Goal: Task Accomplishment & Management: Use online tool/utility

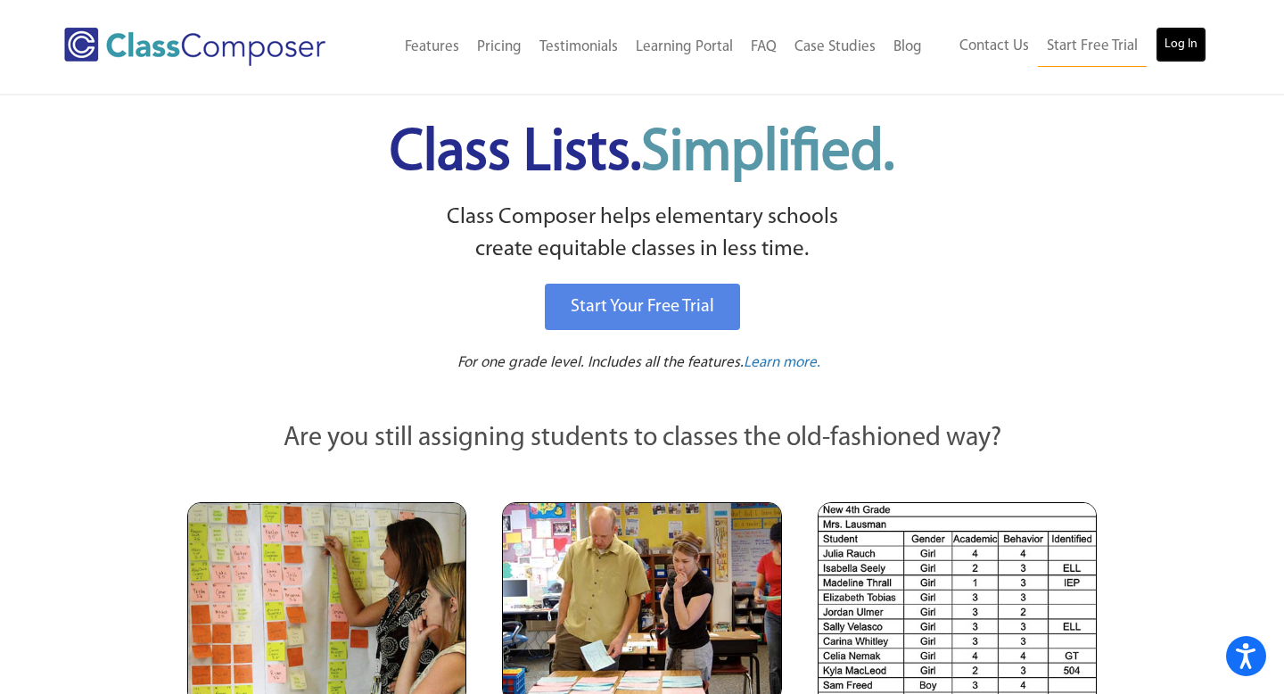
click at [1189, 51] on link "Log In" at bounding box center [1181, 45] width 51 height 36
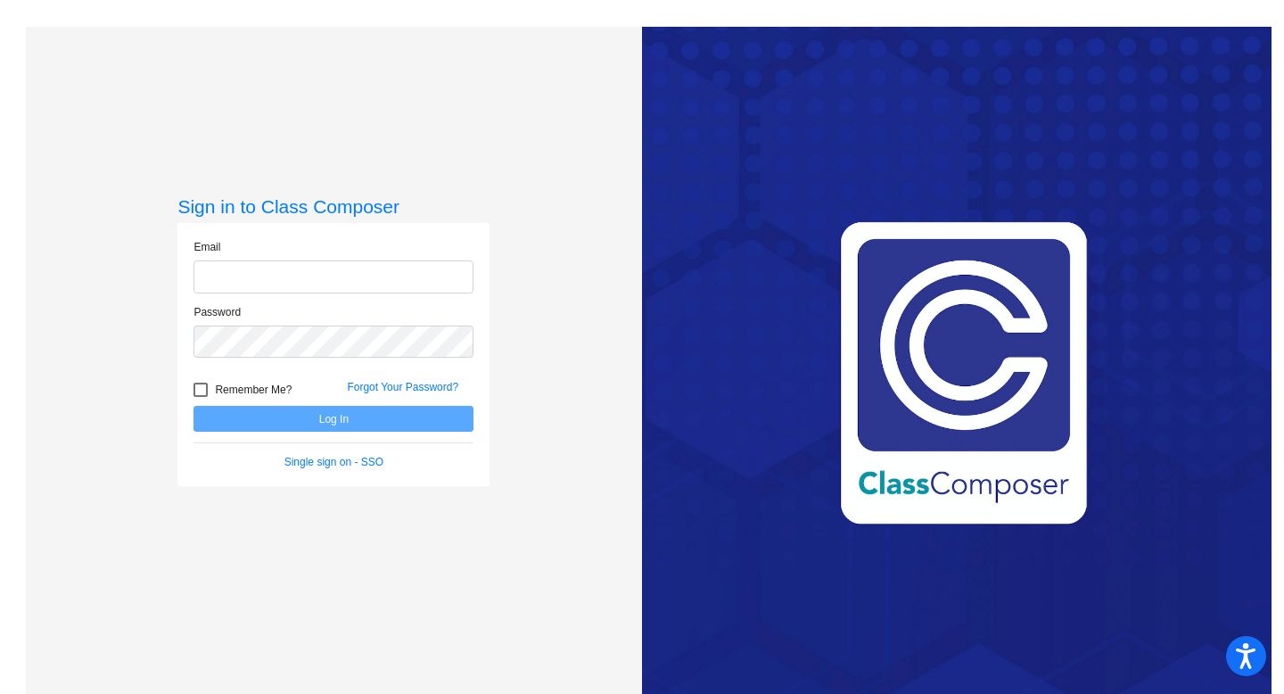
type input "julio.flores@svusd.org"
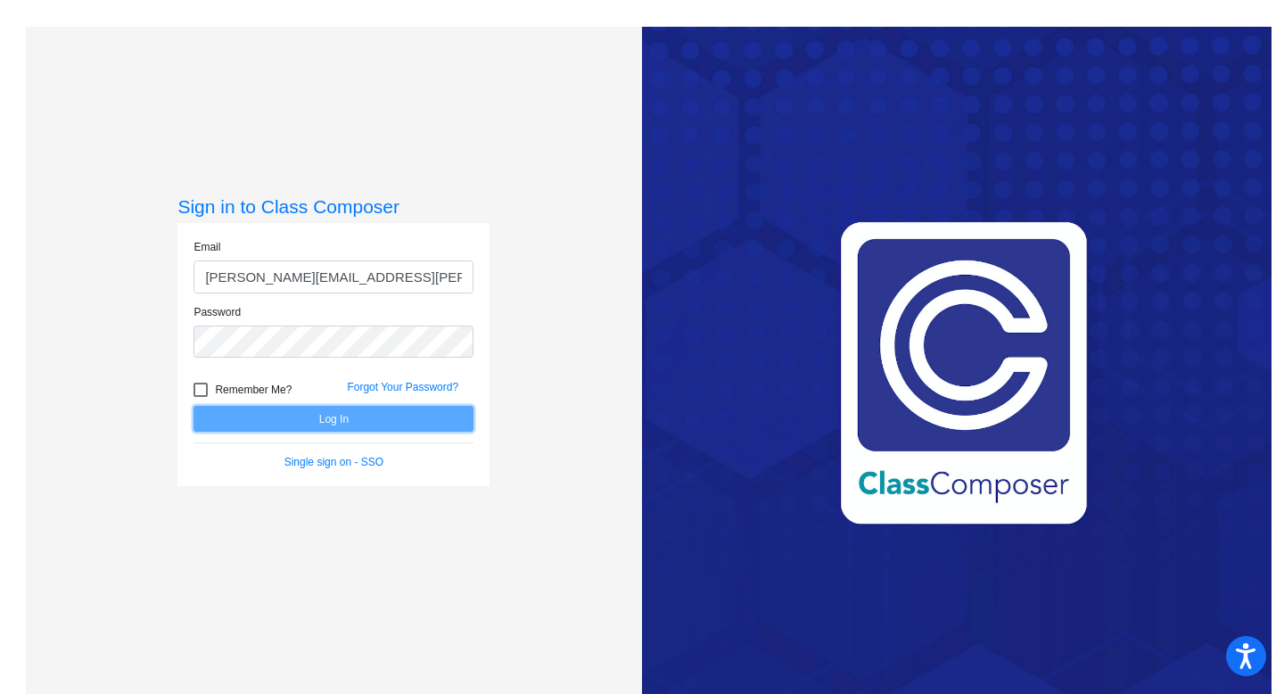
click at [330, 417] on button "Log In" at bounding box center [333, 419] width 280 height 26
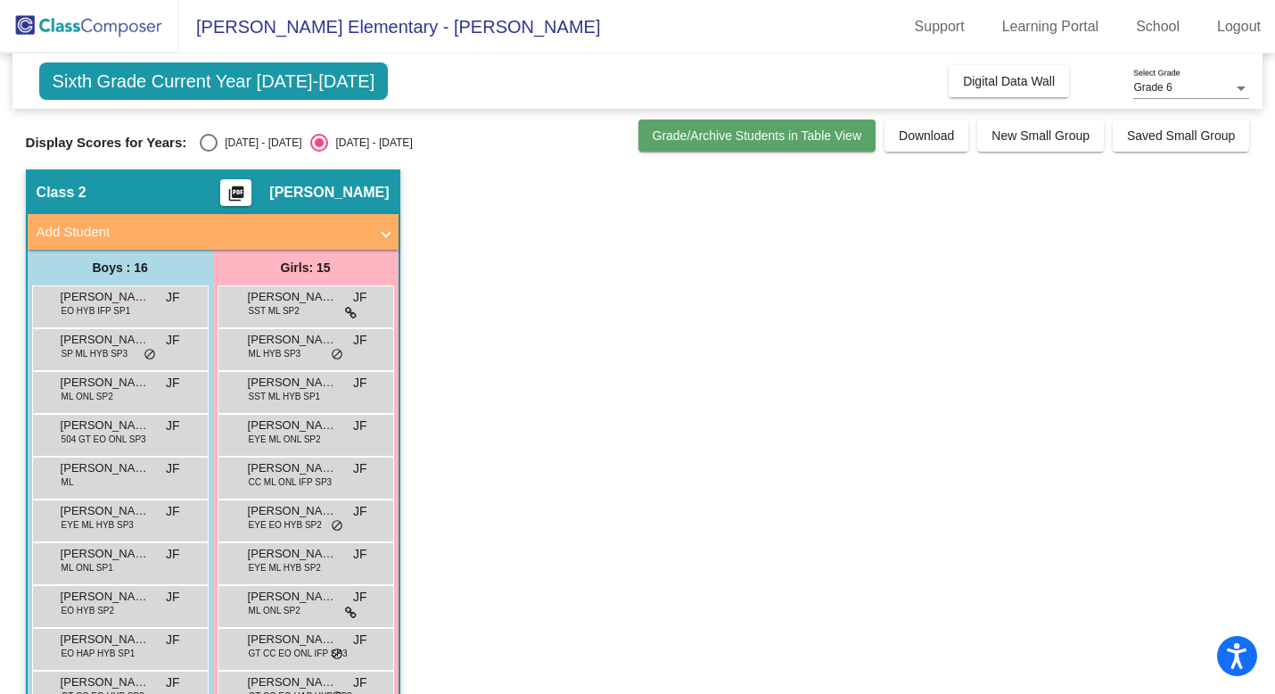
click at [753, 136] on span "Grade/Archive Students in Table View" at bounding box center [758, 135] width 210 height 14
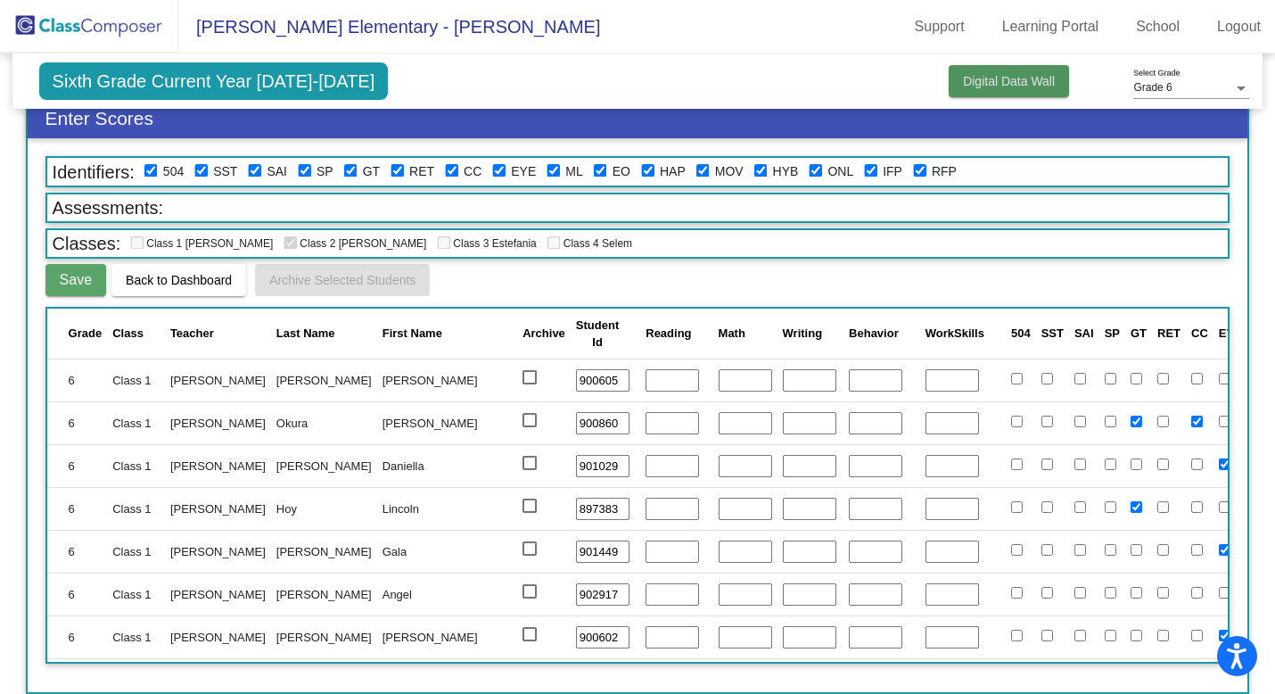
click at [984, 93] on button "Digital Data Wall" at bounding box center [1009, 81] width 120 height 32
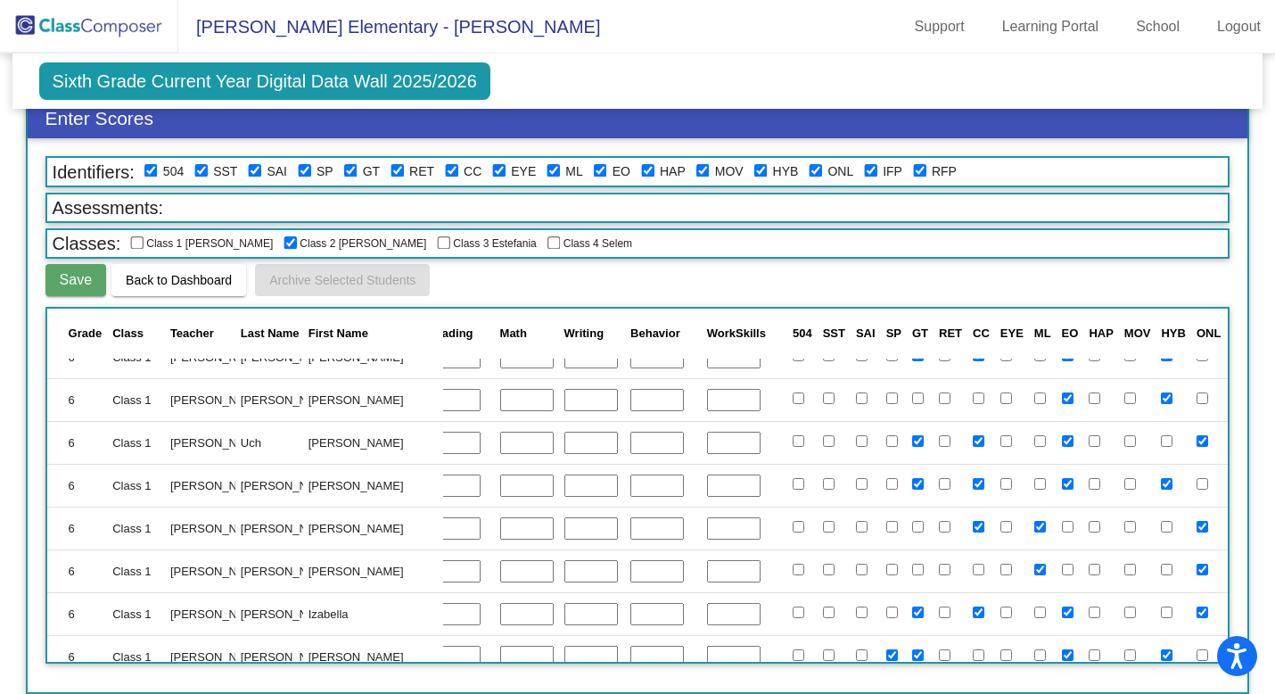
scroll to position [0, 218]
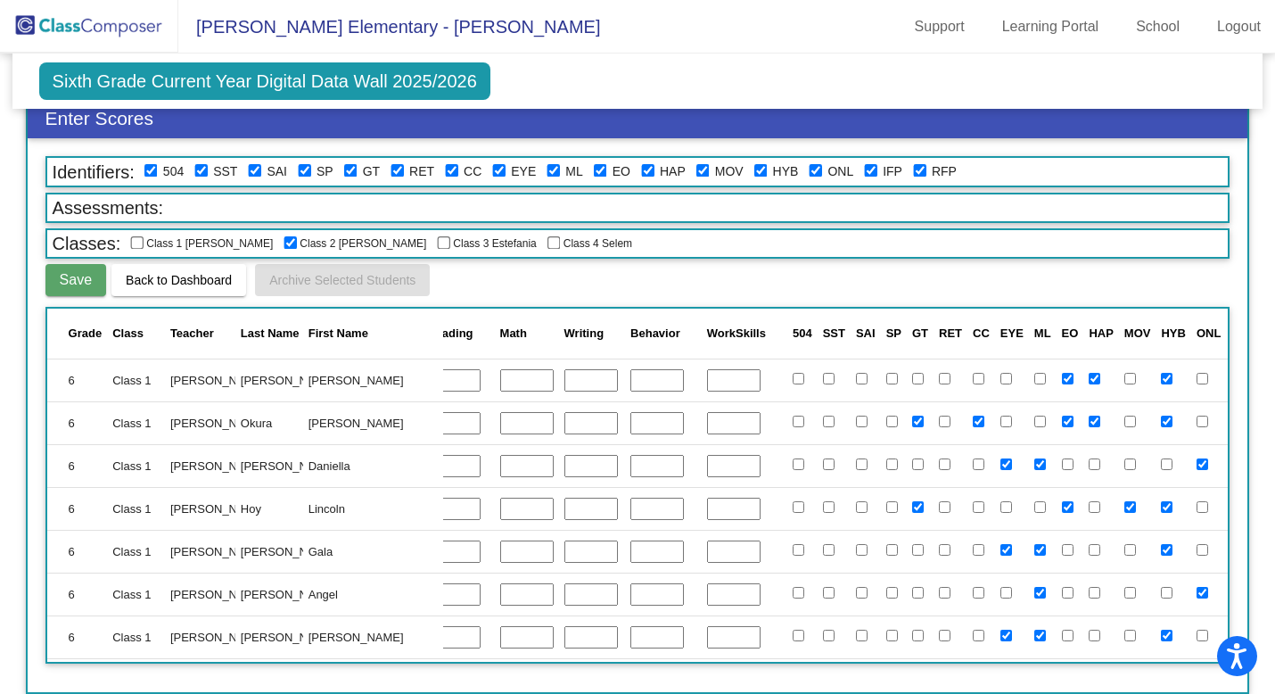
click at [547, 249] on input "checkbox" at bounding box center [554, 243] width 14 height 14
checkbox input "true"
click at [437, 248] on input "checkbox" at bounding box center [444, 243] width 14 height 14
checkbox input "true"
click at [547, 244] on input "checkbox" at bounding box center [554, 243] width 14 height 14
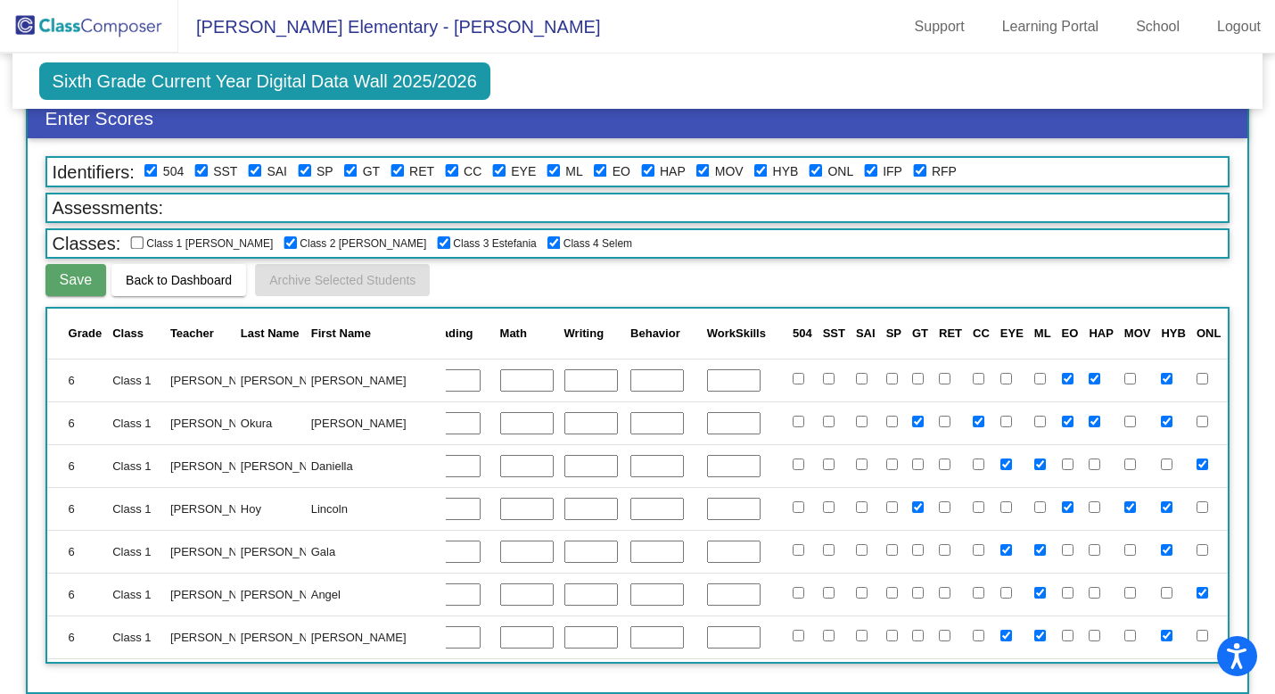
checkbox input "false"
click at [437, 245] on input "checkbox" at bounding box center [444, 243] width 14 height 14
checkbox input "false"
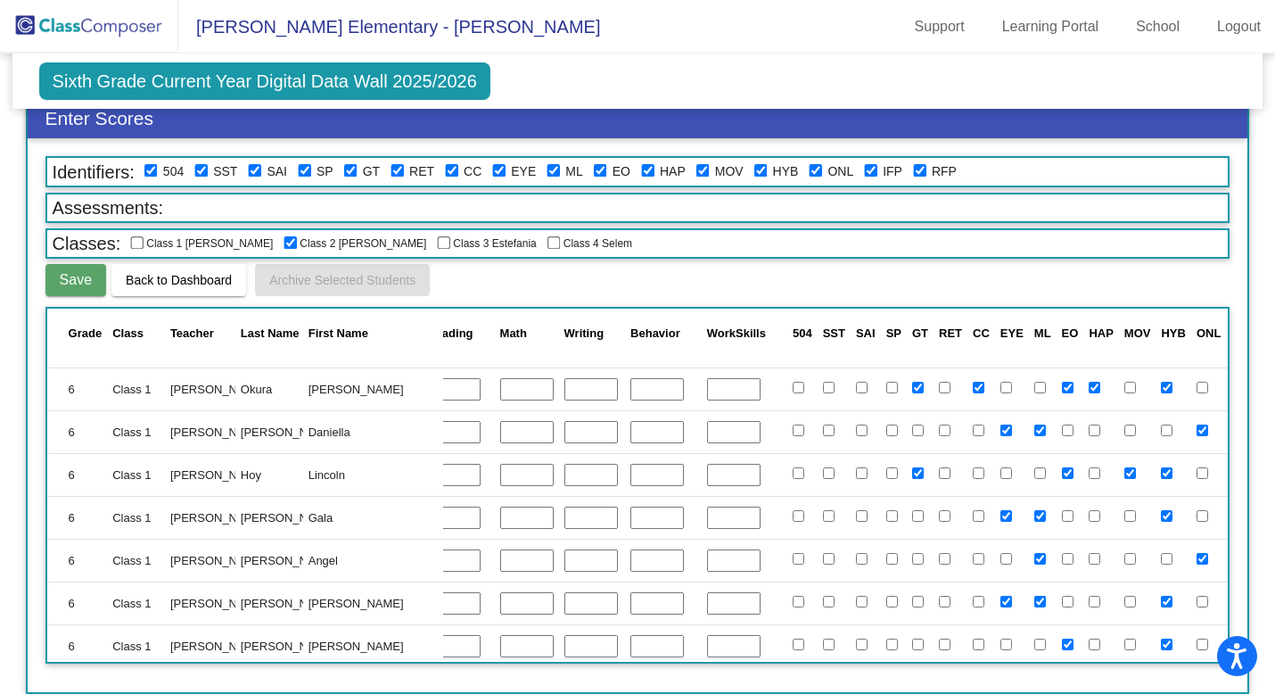
scroll to position [36, 218]
click at [181, 281] on span "Back to Dashboard" at bounding box center [179, 280] width 106 height 14
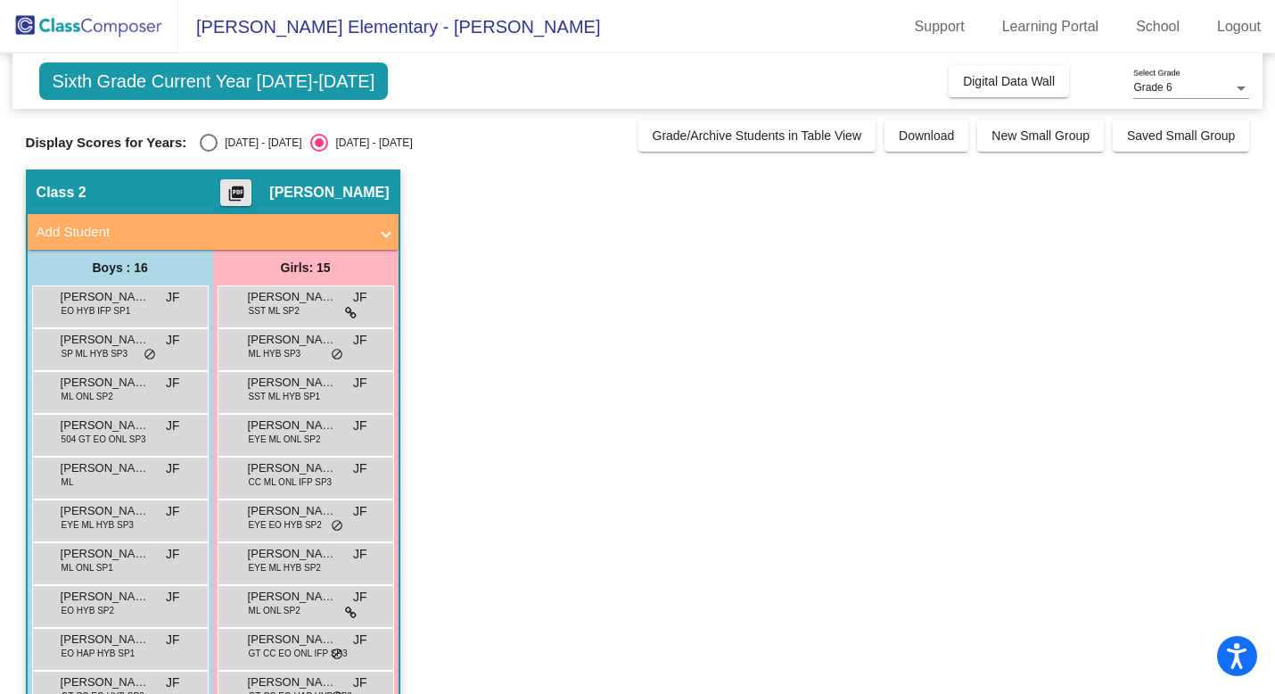
click at [247, 195] on mat-icon "picture_as_pdf" at bounding box center [236, 197] width 21 height 25
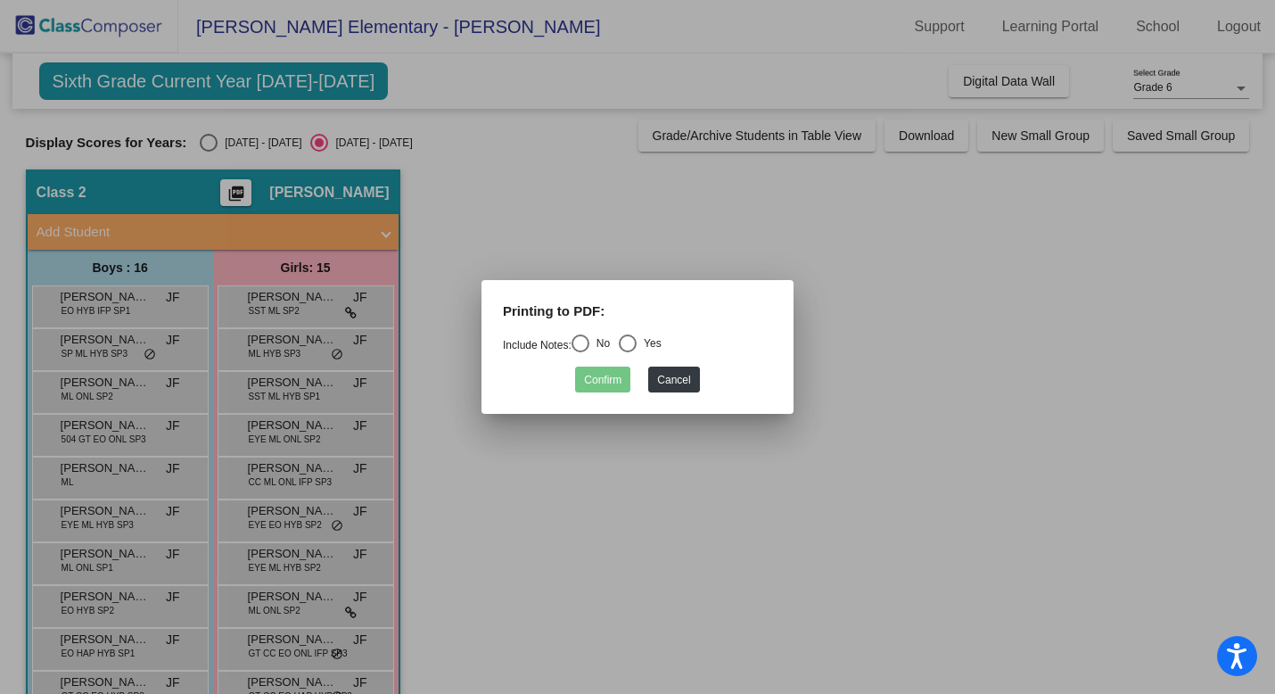
click at [588, 356] on mat-radio-button "No" at bounding box center [591, 345] width 38 height 23
click at [587, 347] on div "Select an option" at bounding box center [581, 343] width 18 height 18
click at [580, 352] on input "No" at bounding box center [580, 352] width 1 height 1
radio input "true"
click at [634, 352] on mat-radio-button "Yes" at bounding box center [640, 345] width 43 height 23
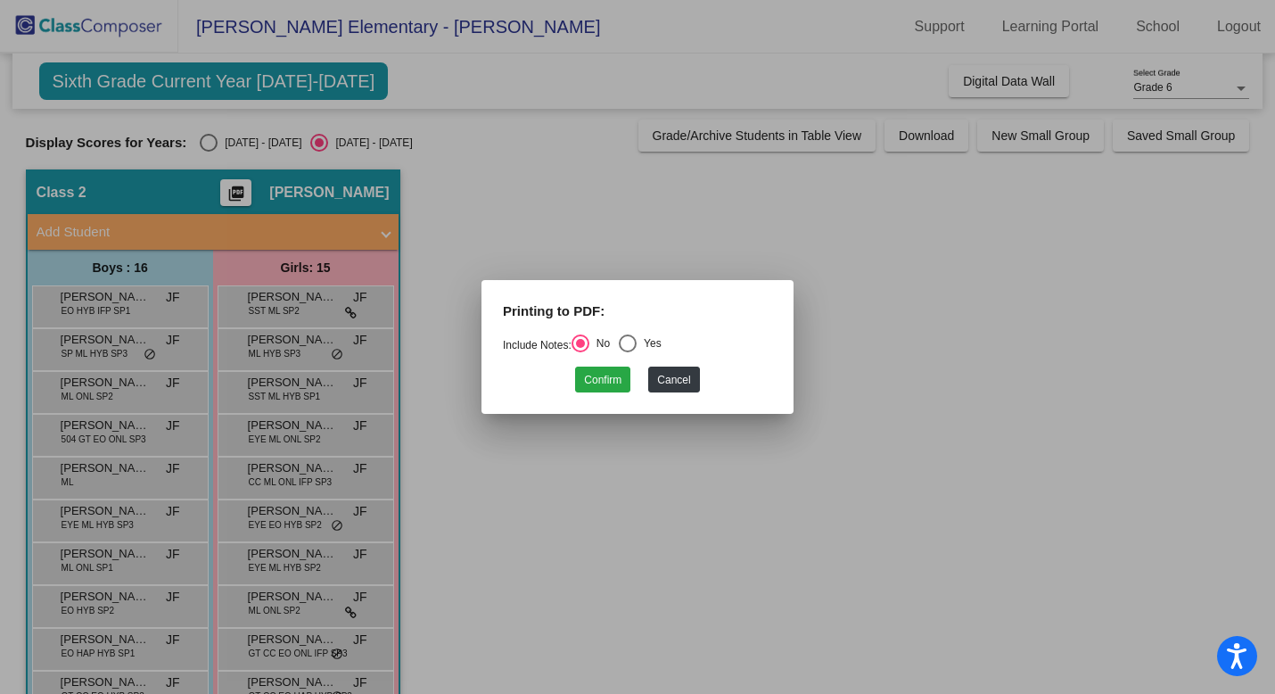
click at [634, 344] on div "Select an option" at bounding box center [628, 343] width 18 height 18
click at [628, 352] on input "Yes" at bounding box center [627, 352] width 1 height 1
radio input "true"
click at [603, 383] on button "Confirm" at bounding box center [602, 379] width 55 height 26
